Goal: Information Seeking & Learning: Learn about a topic

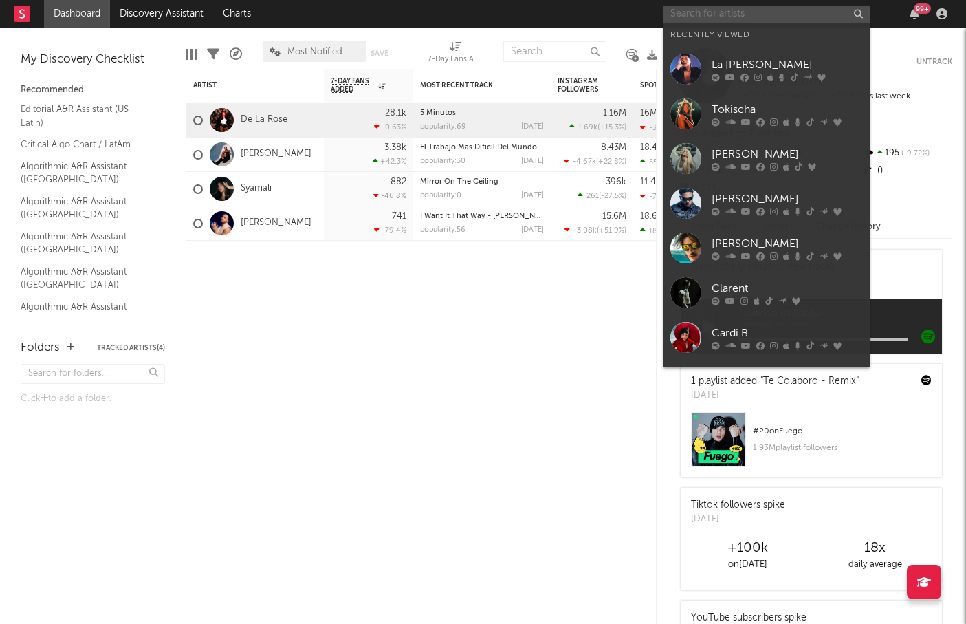
click at [744, 20] on input "text" at bounding box center [767, 14] width 206 height 17
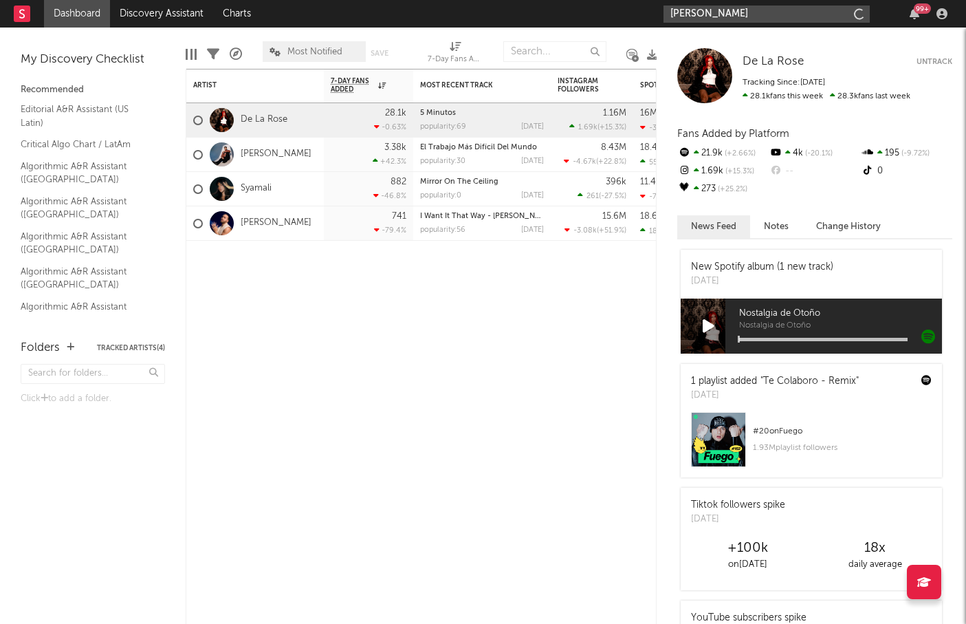
type input "[PERSON_NAME]"
click at [667, 325] on div "De La Rose De La Rose Untrack Tracking Since: [DATE] 28.1k fans this week 28.3k…" at bounding box center [812, 326] width 310 height 596
click at [737, 16] on input "[PERSON_NAME]" at bounding box center [767, 14] width 206 height 17
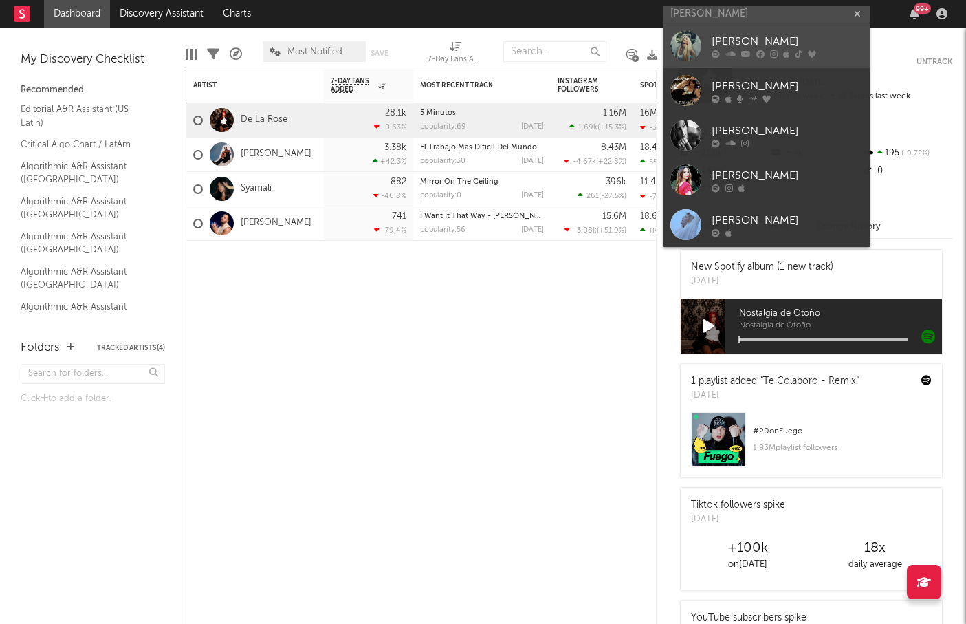
click at [723, 41] on div "[PERSON_NAME]" at bounding box center [787, 41] width 151 height 17
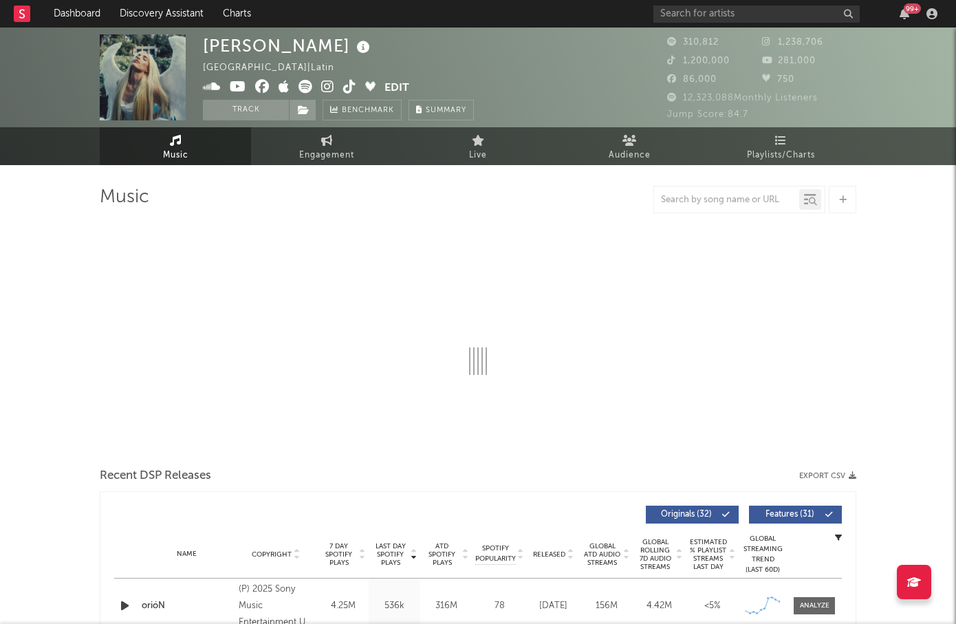
select select "6m"
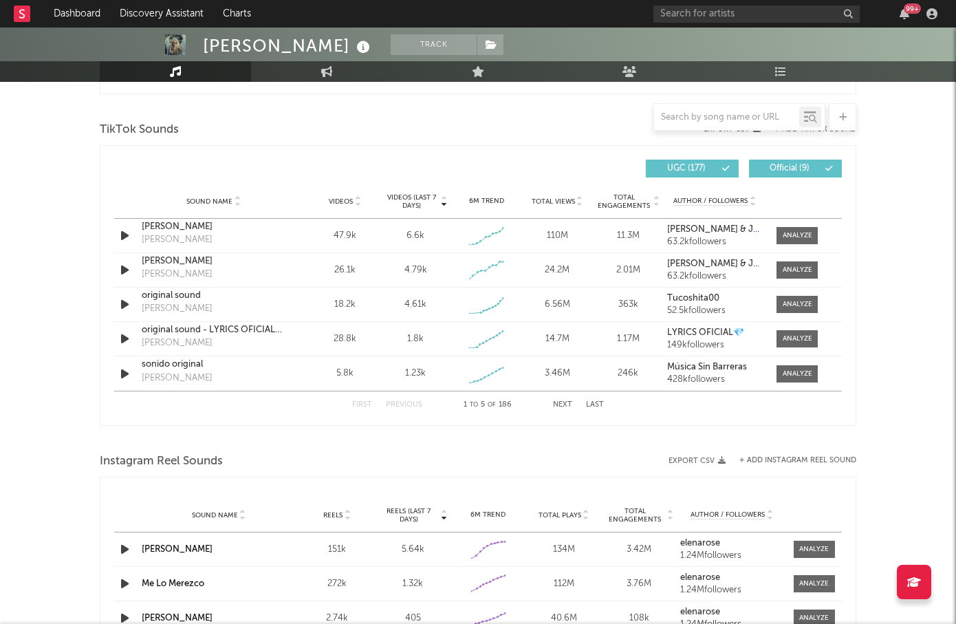
scroll to position [906, 0]
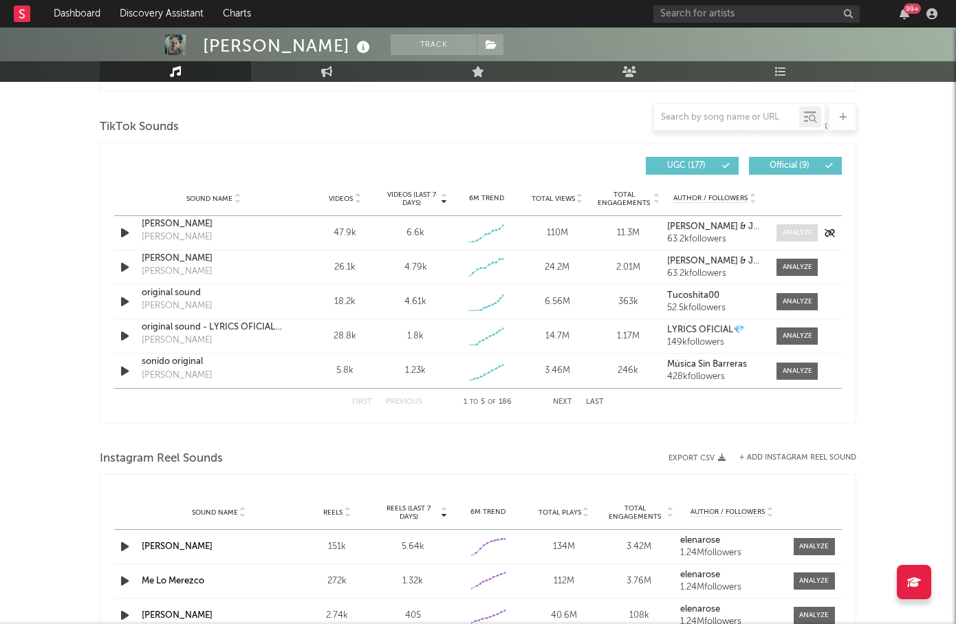
click at [794, 232] on div at bounding box center [798, 233] width 30 height 10
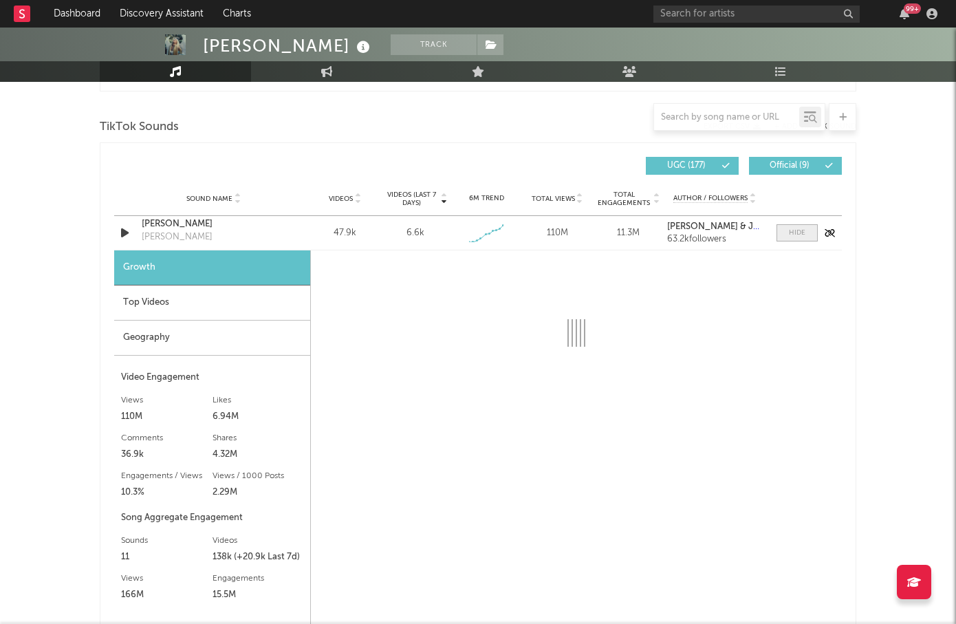
select select "1w"
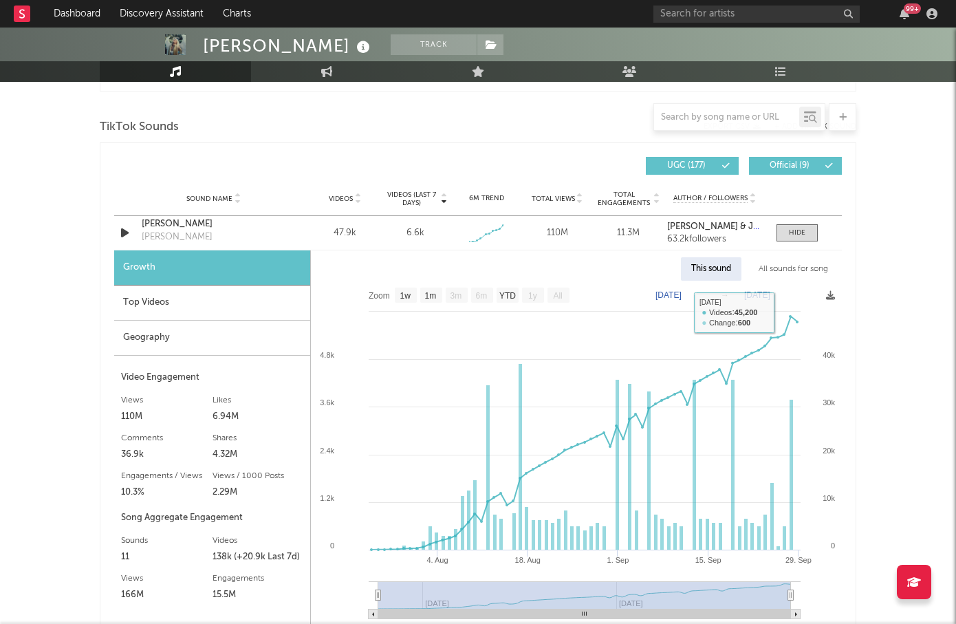
click at [790, 267] on div "All sounds for song" at bounding box center [793, 268] width 90 height 23
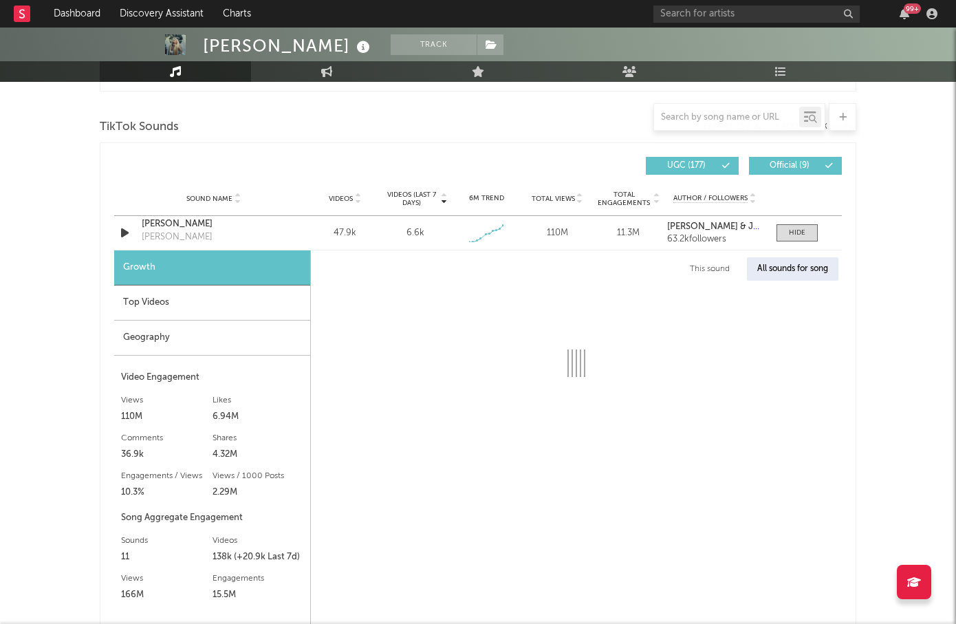
select select "1w"
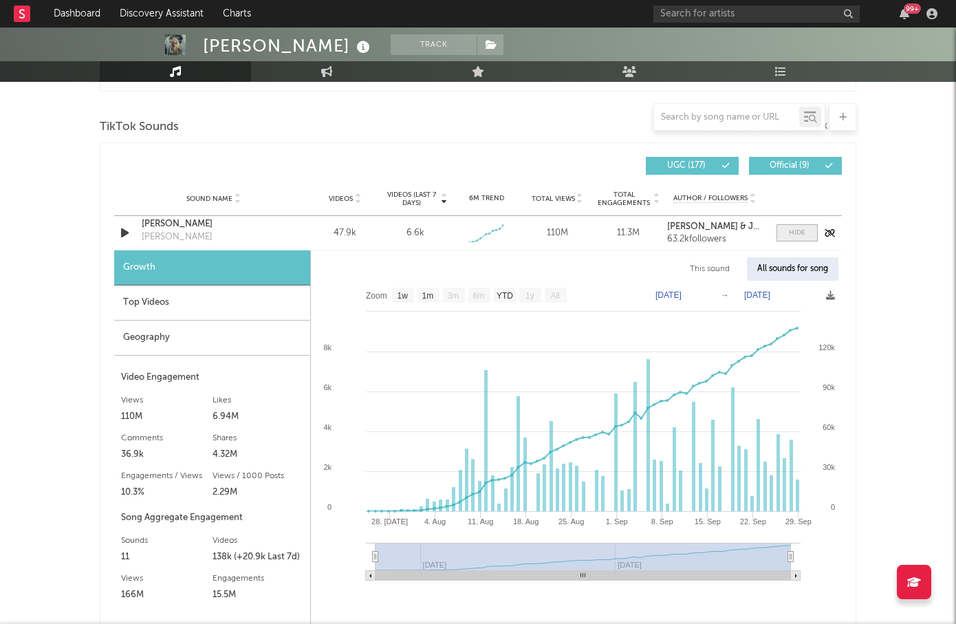
click at [792, 231] on div at bounding box center [797, 233] width 17 height 10
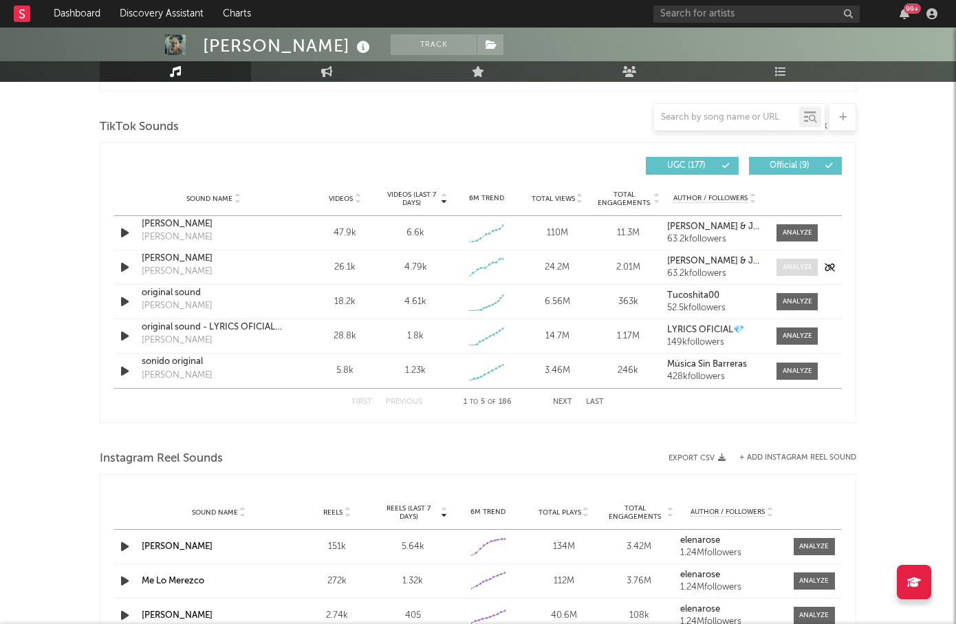
click at [794, 262] on div at bounding box center [798, 267] width 30 height 10
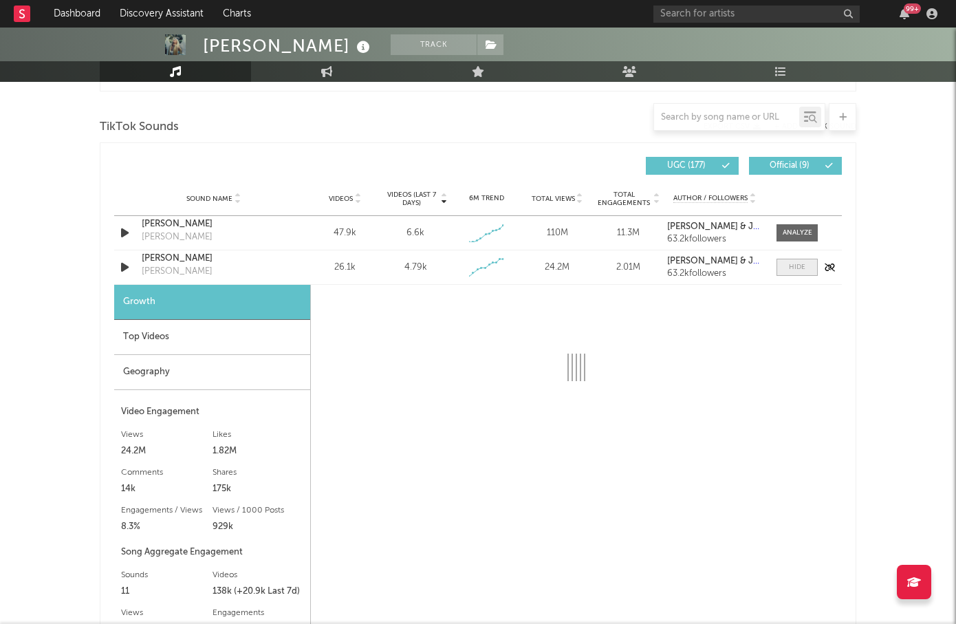
select select "1w"
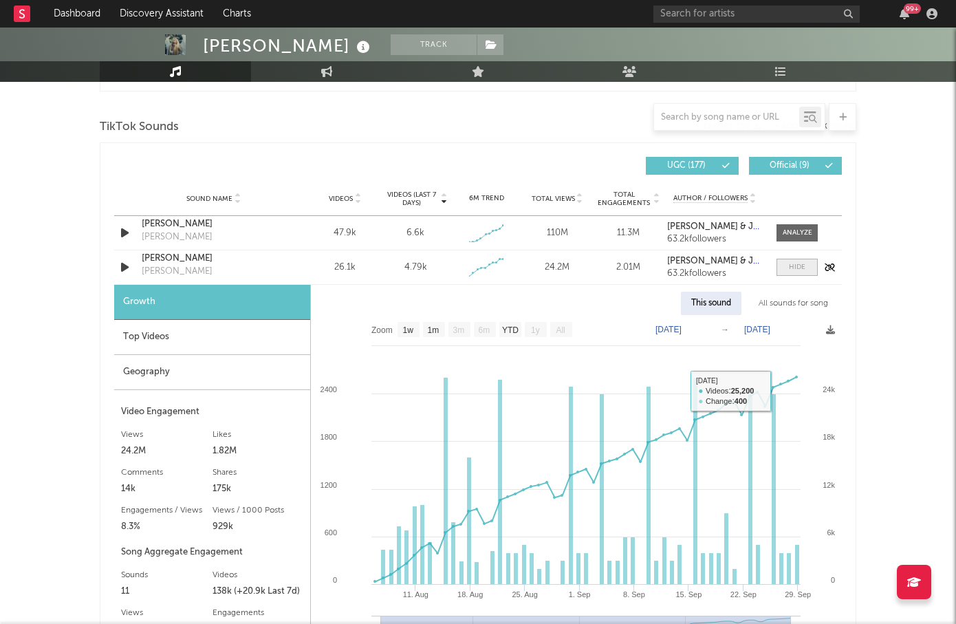
click at [788, 261] on span at bounding box center [797, 267] width 41 height 17
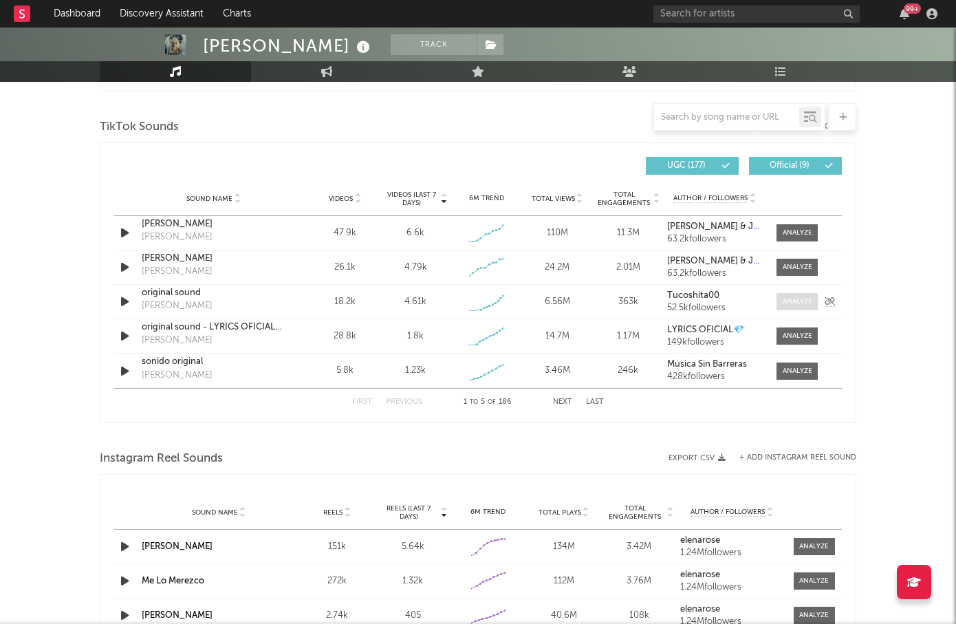
click at [794, 302] on div at bounding box center [798, 301] width 30 height 10
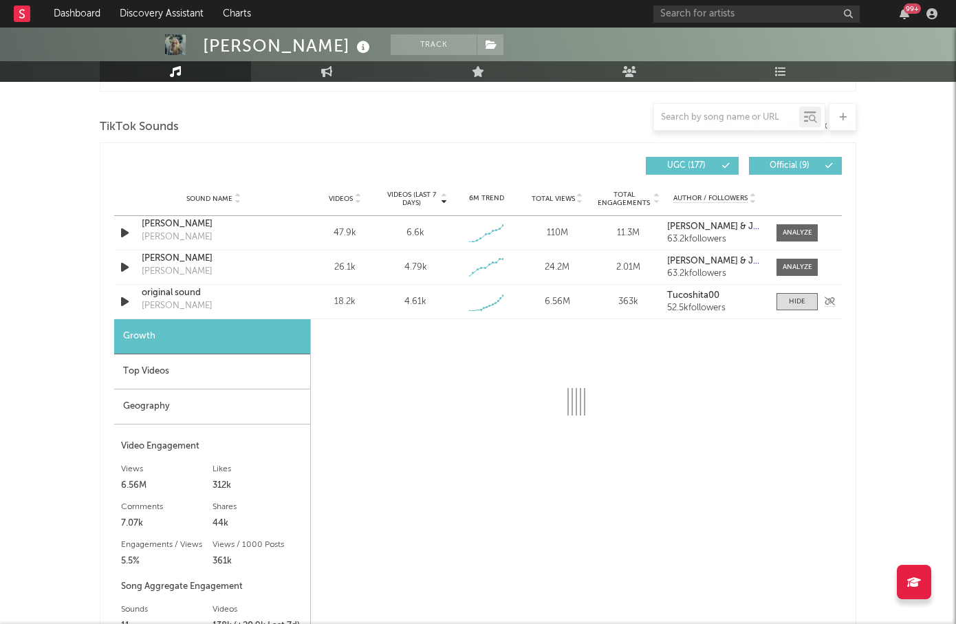
select select "1w"
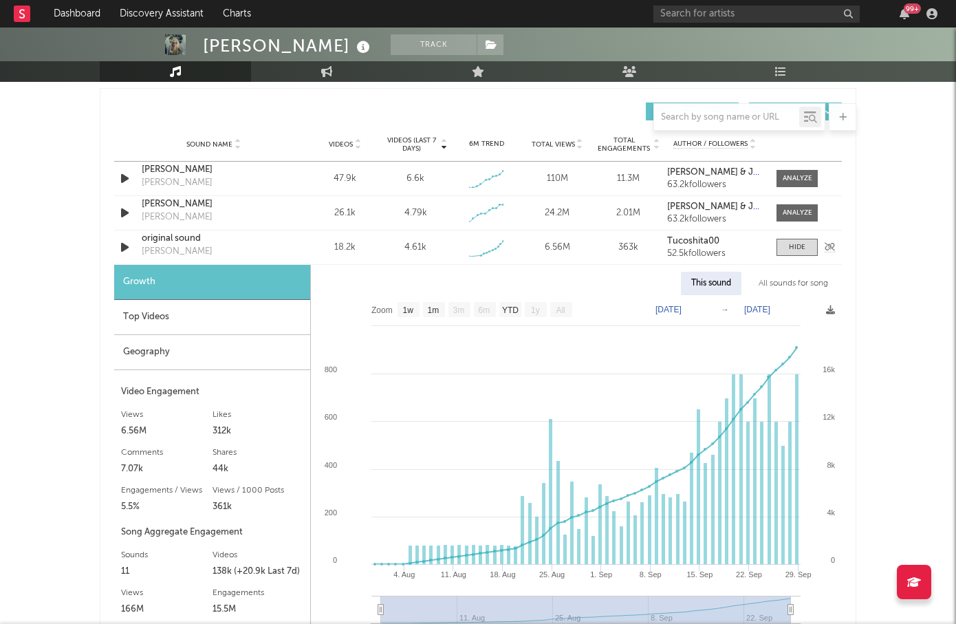
scroll to position [1000, 0]
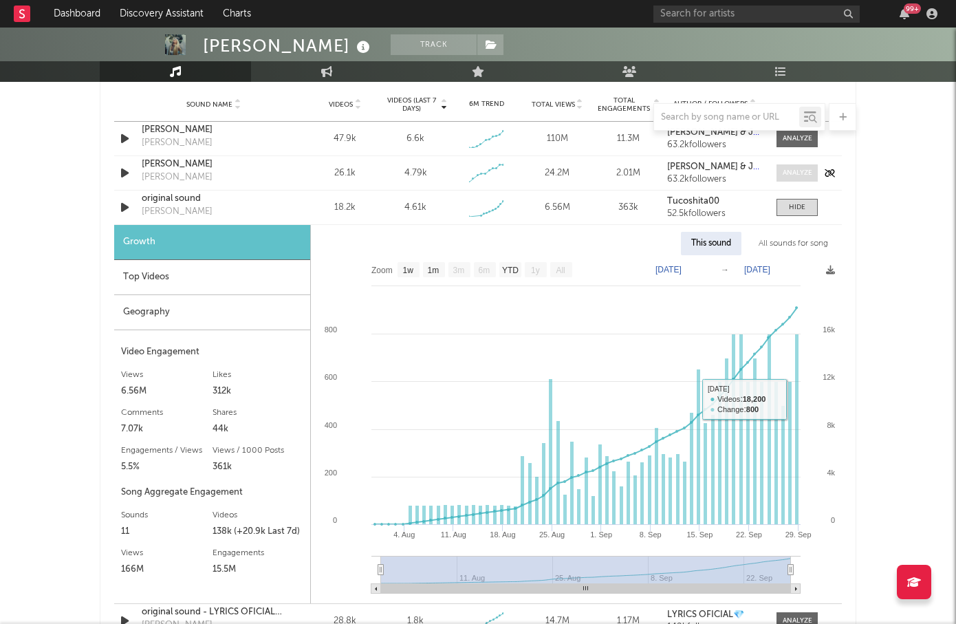
click at [796, 180] on span at bounding box center [797, 172] width 41 height 17
select select "1w"
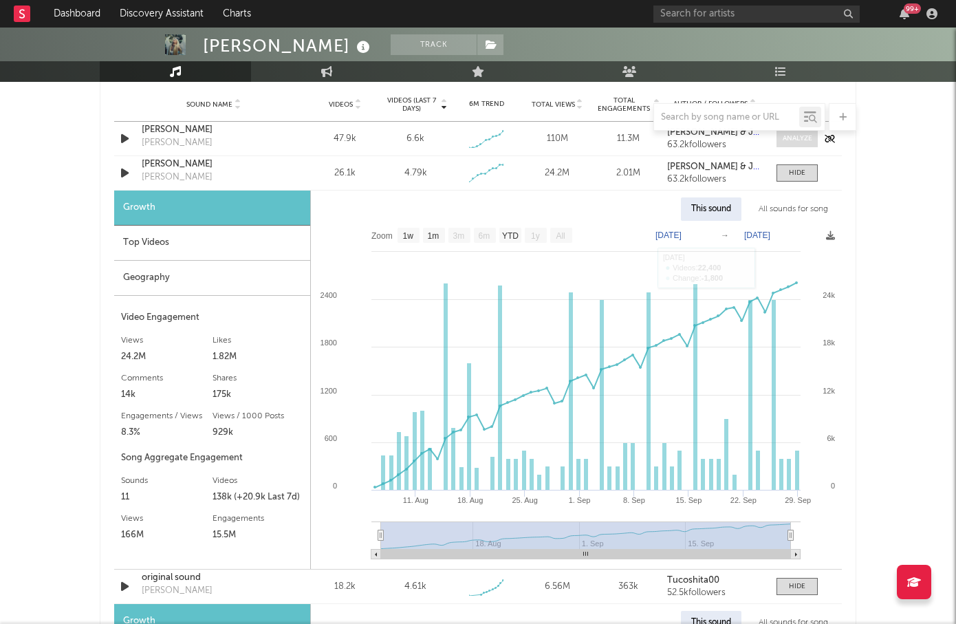
click at [799, 138] on div at bounding box center [798, 138] width 30 height 10
select select "1w"
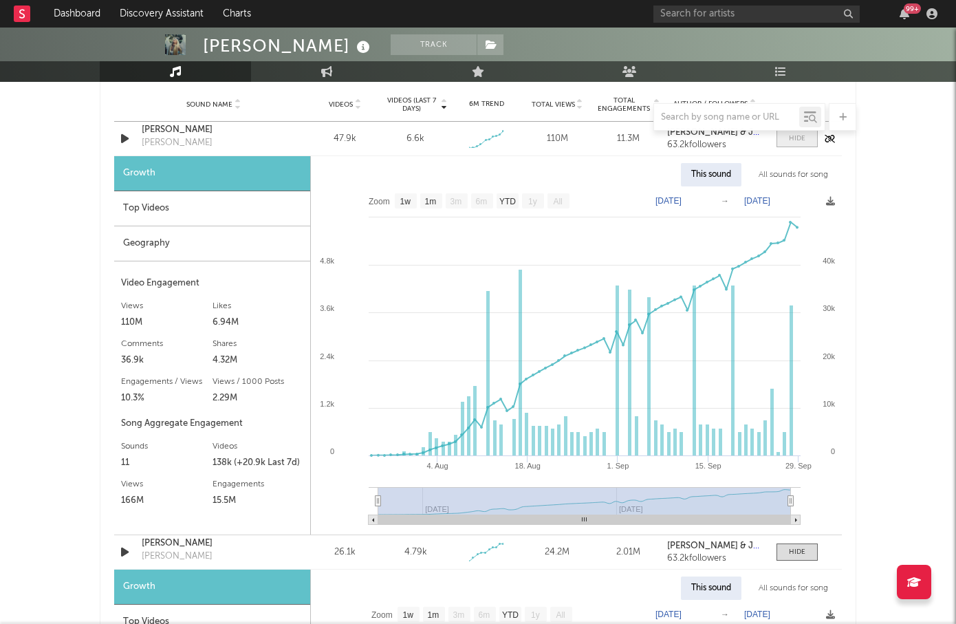
click at [794, 137] on div at bounding box center [797, 138] width 17 height 10
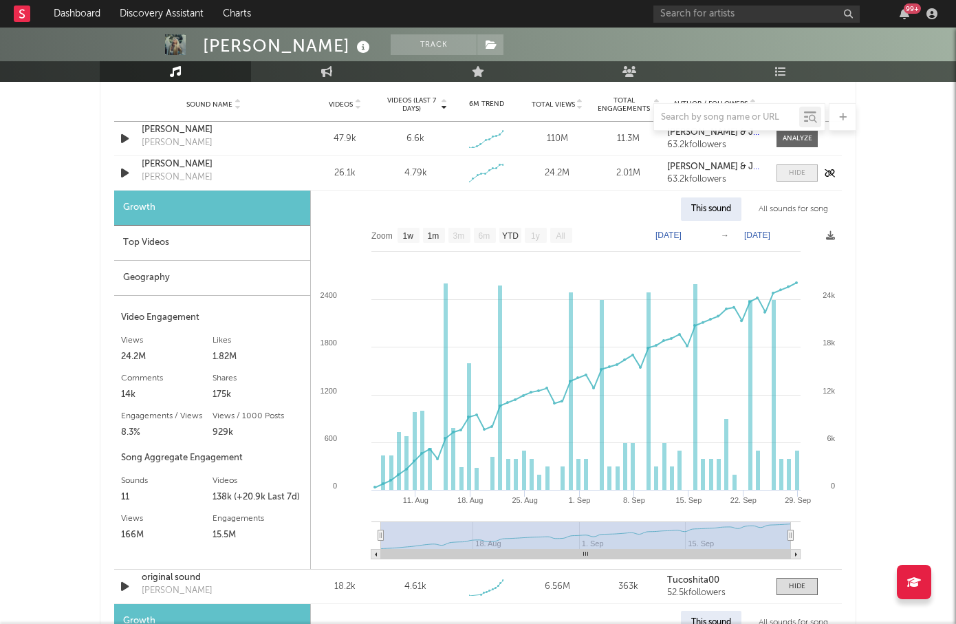
click at [790, 173] on div at bounding box center [797, 173] width 17 height 10
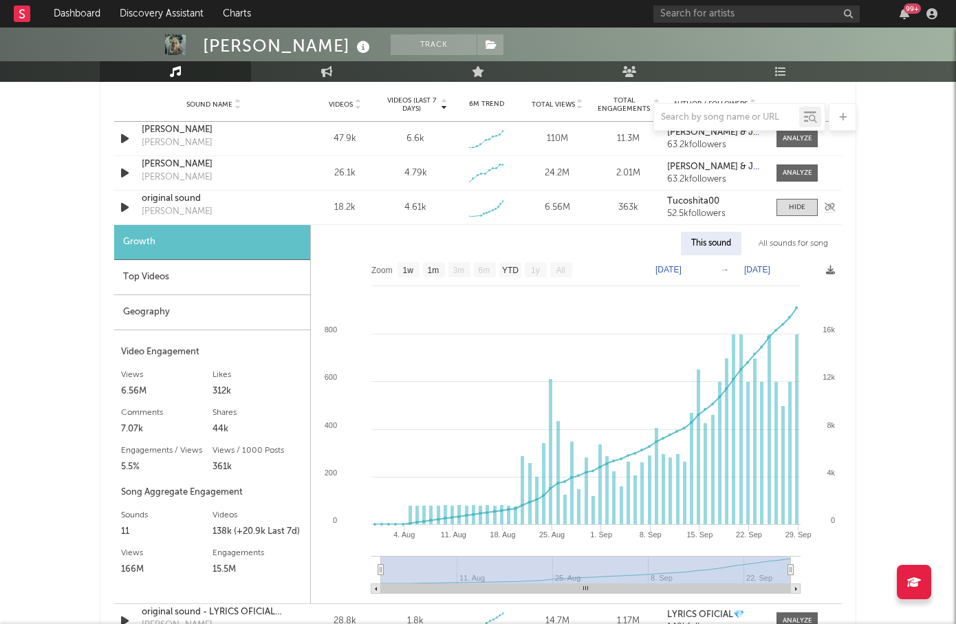
click at [228, 205] on div "original sound [PERSON_NAME]" at bounding box center [214, 208] width 144 height 32
click at [169, 195] on div "original sound" at bounding box center [214, 199] width 144 height 14
click at [221, 132] on div "[PERSON_NAME]" at bounding box center [214, 130] width 144 height 14
